Goal: Obtain resource: Download file/media

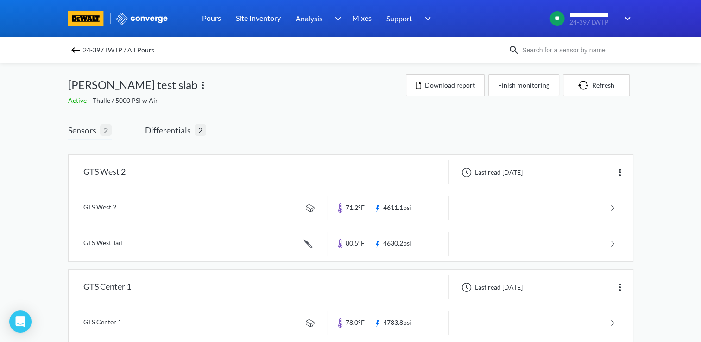
click at [435, 140] on div "GTS West 2 Last read [DATE] GTS West 2 71.2°F 4611.1psi GTS West Tail 80.5°F 46…" at bounding box center [350, 267] width 565 height 256
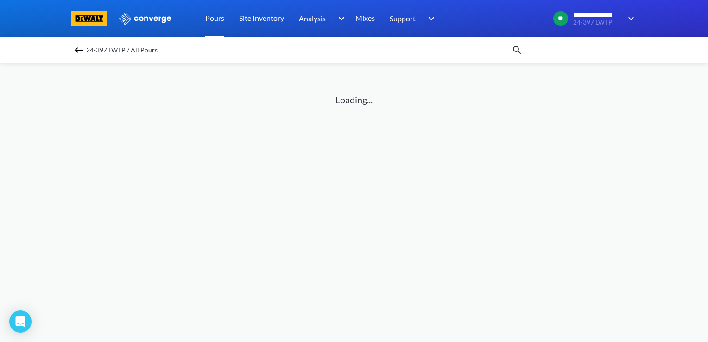
click at [214, 20] on link "Pours" at bounding box center [214, 18] width 19 height 37
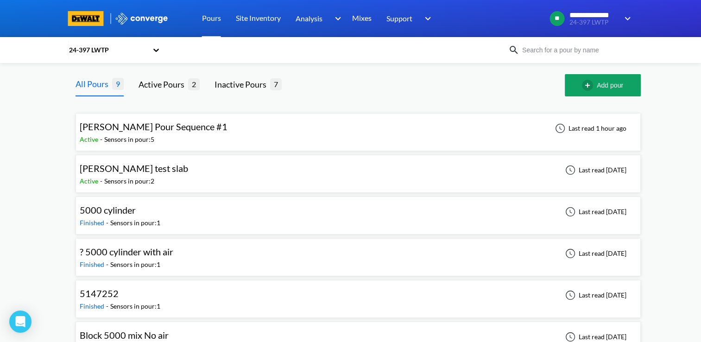
click at [184, 123] on span "[PERSON_NAME] Pour Sequence #1" at bounding box center [154, 126] width 148 height 11
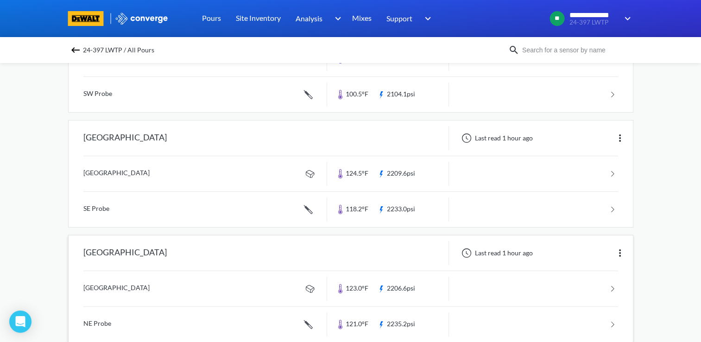
scroll to position [120, 0]
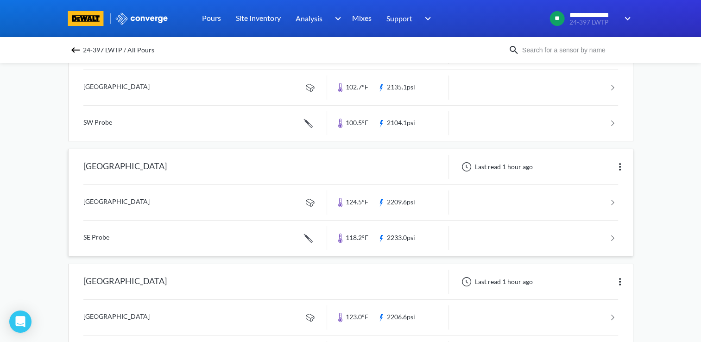
click at [223, 194] on link at bounding box center [350, 202] width 534 height 35
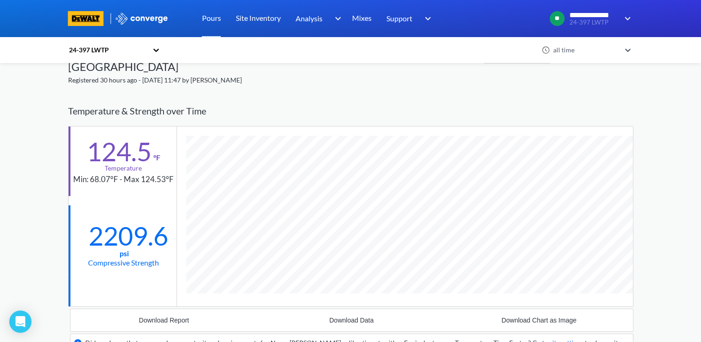
scroll to position [34, 0]
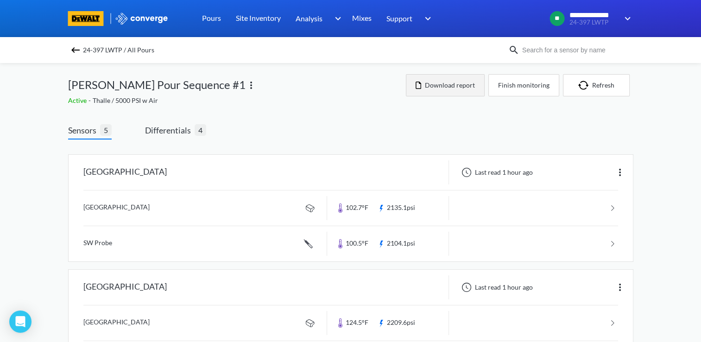
click at [426, 86] on button "Download report" at bounding box center [445, 85] width 79 height 22
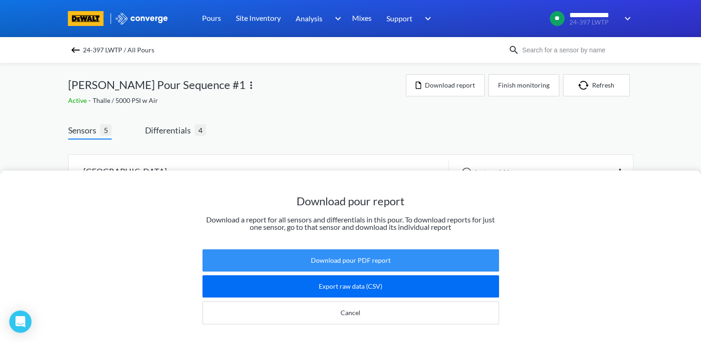
click at [335, 253] on button "Download pour PDF report" at bounding box center [350, 260] width 296 height 22
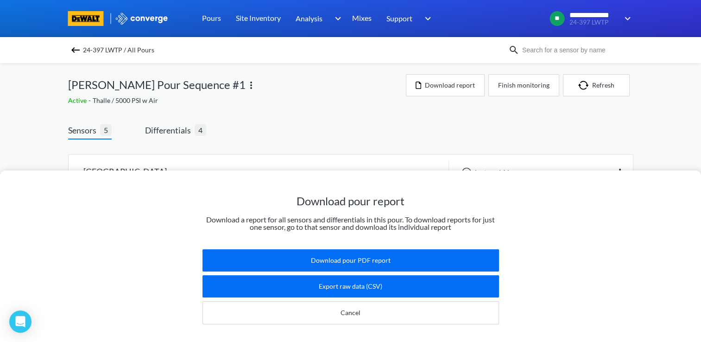
click at [287, 121] on div "Download pour report Download a report for all sensors and differentials in thi…" at bounding box center [350, 171] width 701 height 342
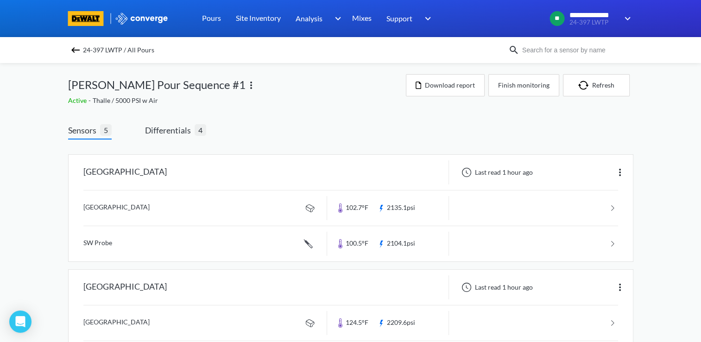
click at [169, 134] on span "Differentials" at bounding box center [170, 130] width 50 height 13
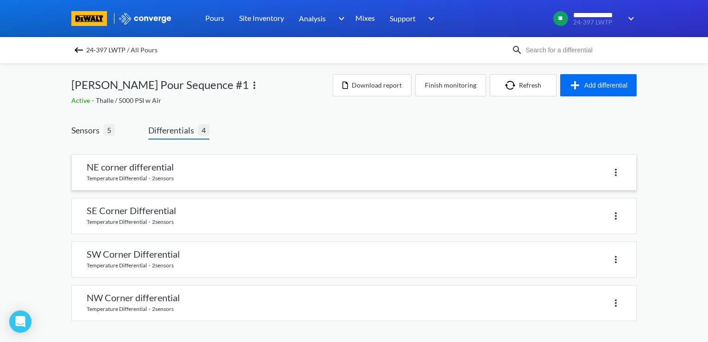
click at [236, 175] on link at bounding box center [354, 172] width 564 height 35
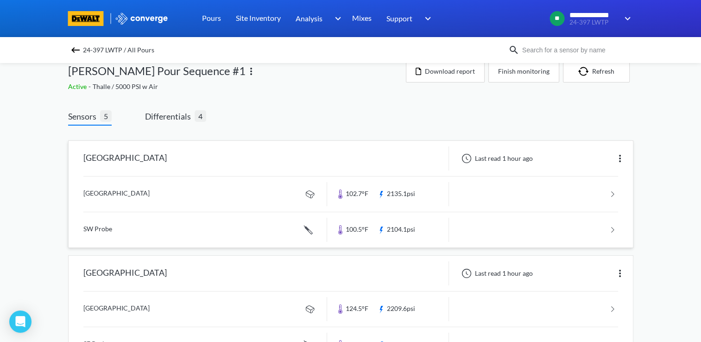
scroll to position [11, 0]
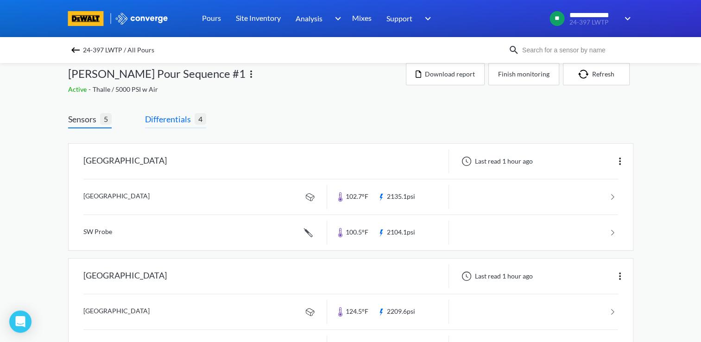
click at [182, 124] on span "Differentials" at bounding box center [170, 119] width 50 height 13
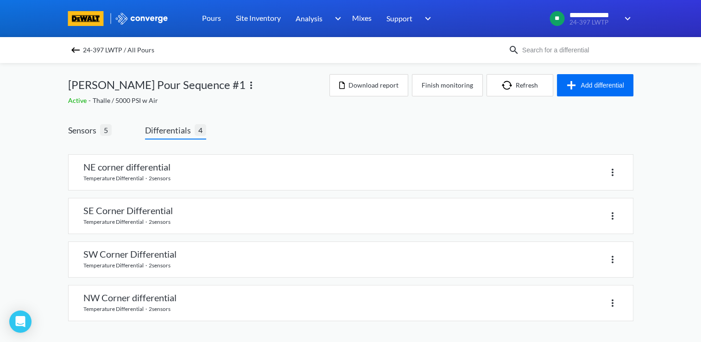
scroll to position [0, 0]
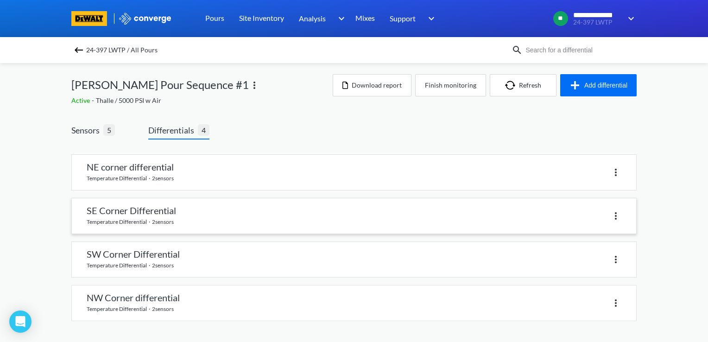
click at [212, 214] on link at bounding box center [354, 215] width 564 height 35
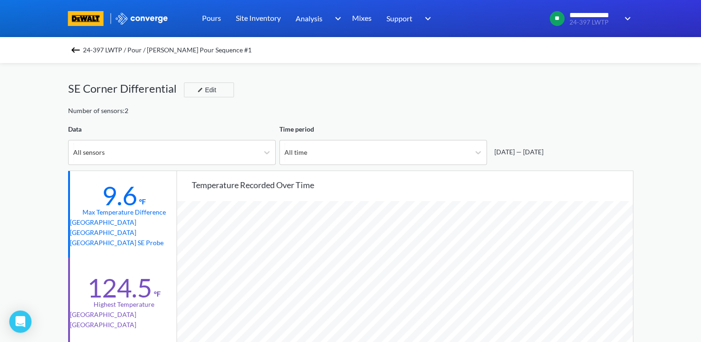
scroll to position [775, 700]
click at [81, 52] on img at bounding box center [75, 49] width 11 height 11
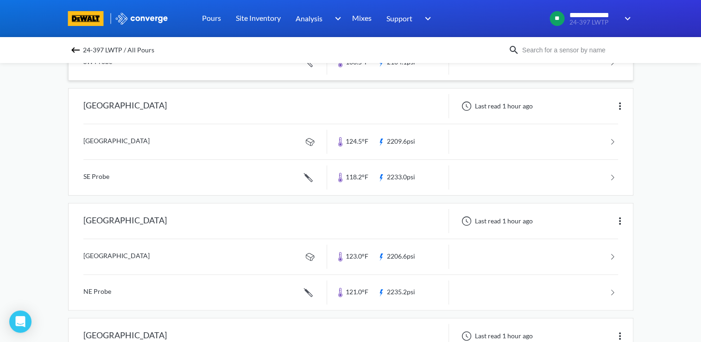
scroll to position [183, 0]
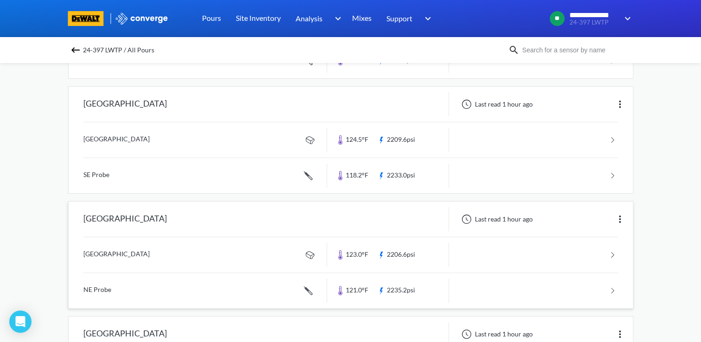
click at [212, 219] on div "North East Corner" at bounding box center [198, 219] width 258 height 24
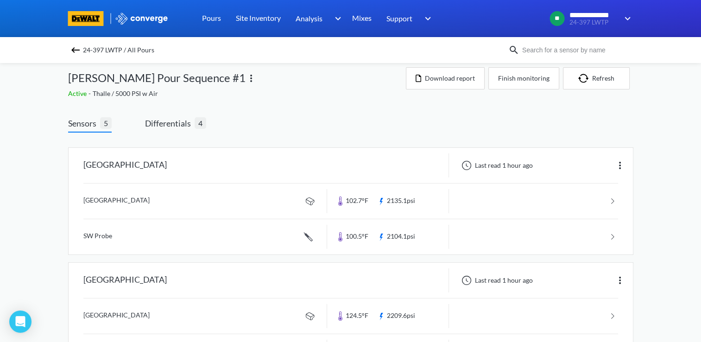
scroll to position [0, 0]
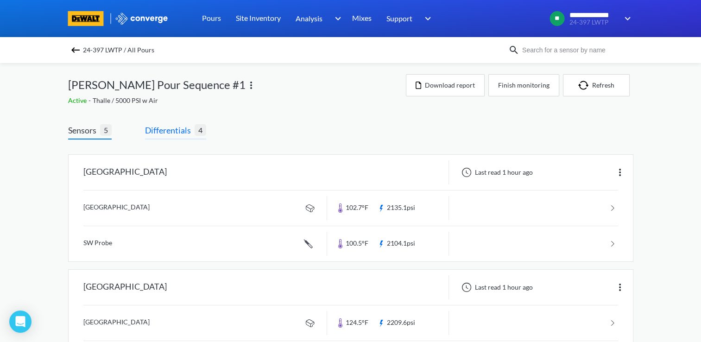
click at [176, 134] on span "Differentials" at bounding box center [170, 130] width 50 height 13
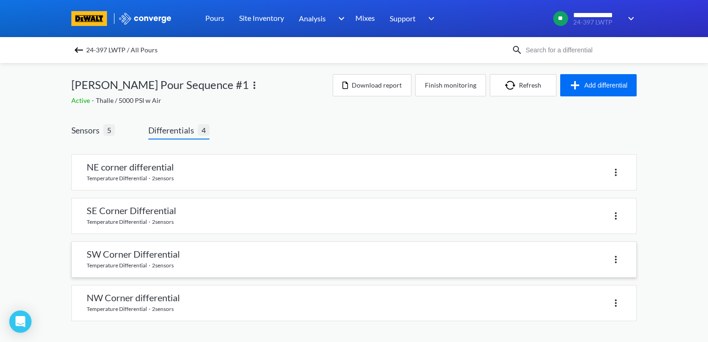
click at [184, 257] on link at bounding box center [354, 259] width 564 height 35
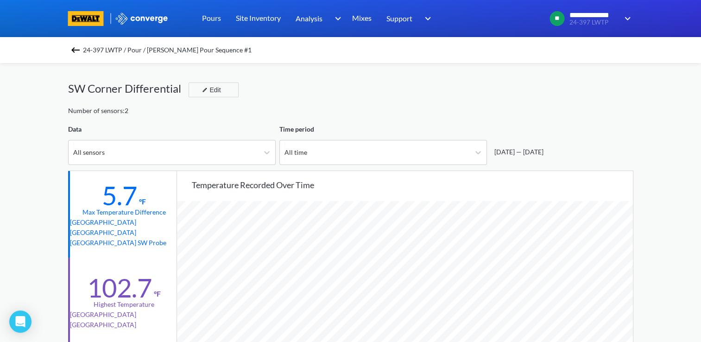
scroll to position [775, 700]
click at [70, 56] on div "24-397 LWTP / Pour / GRECO Pour Sequence #1" at bounding box center [350, 50] width 701 height 26
click at [80, 51] on img at bounding box center [75, 49] width 11 height 11
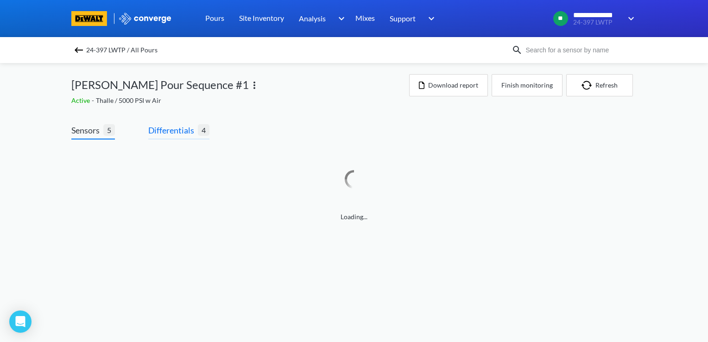
click at [182, 131] on span "Differentials" at bounding box center [173, 130] width 50 height 13
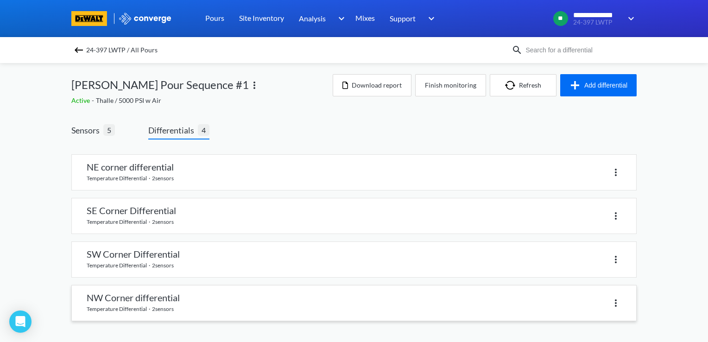
click at [189, 295] on link at bounding box center [354, 302] width 564 height 35
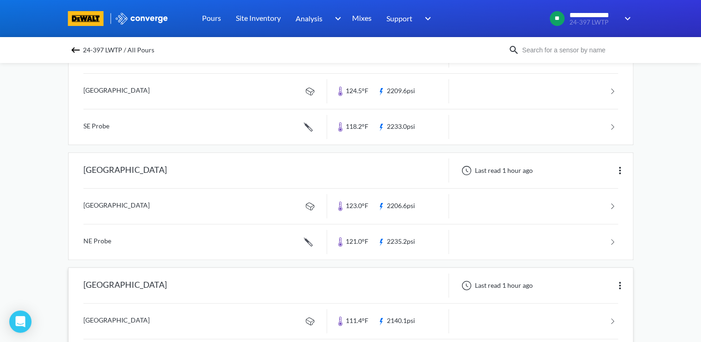
scroll to position [231, 0]
click at [261, 87] on link at bounding box center [350, 92] width 534 height 35
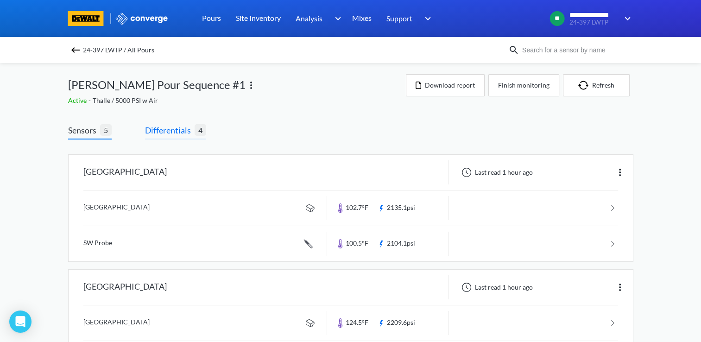
click at [161, 129] on span "Differentials" at bounding box center [170, 130] width 50 height 13
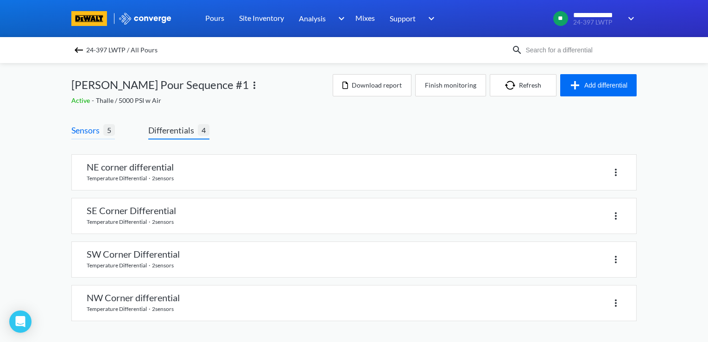
click at [94, 132] on span "Sensors" at bounding box center [87, 130] width 32 height 13
